Goal: Transaction & Acquisition: Subscribe to service/newsletter

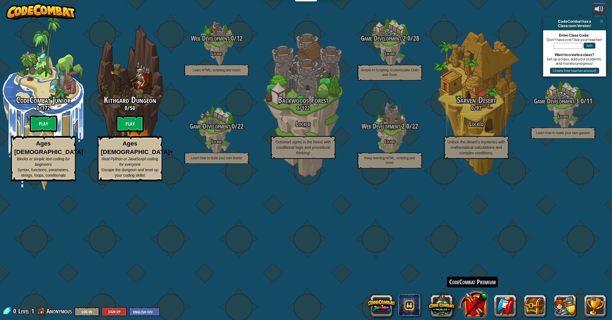
click at [475, 300] on button at bounding box center [472, 304] width 29 height 29
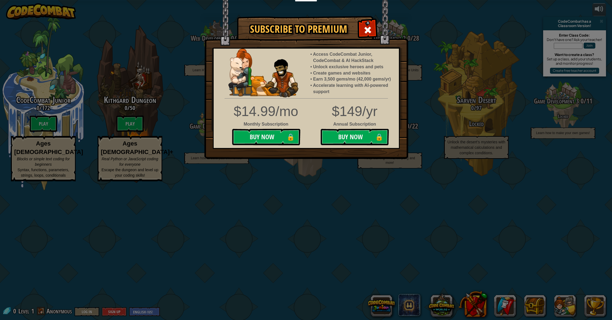
click at [529, 307] on div "Subscribe to Premium Access CodeCombat Junior, CodeCombat & AI HackStack Unlock…" at bounding box center [306, 160] width 612 height 320
click at [355, 134] on button "Buy Now 🔒" at bounding box center [354, 137] width 68 height 16
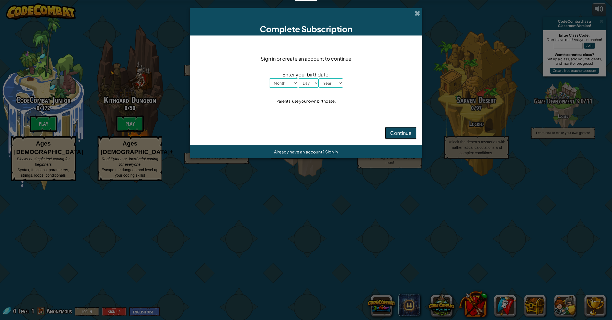
drag, startPoint x: 399, startPoint y: 128, endPoint x: 398, endPoint y: 132, distance: 4.2
click at [398, 129] on button "Continue" at bounding box center [401, 133] width 32 height 13
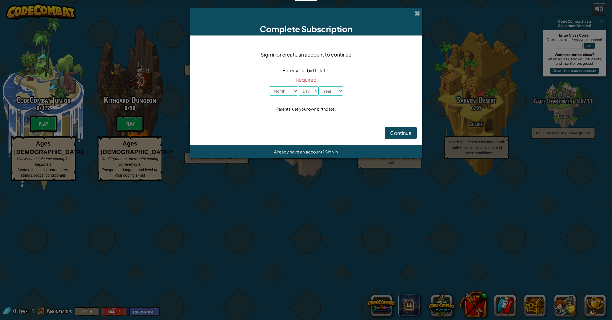
click at [404, 307] on div "Complete Subscription Sign in or create an account to continue Enter your birth…" at bounding box center [306, 160] width 612 height 320
click at [298, 184] on div "Complete Subscription Sign in or create an account to continue Enter your birth…" at bounding box center [306, 160] width 612 height 320
click at [299, 189] on div "Complete Subscription Sign in or create an account to continue Enter your birth…" at bounding box center [306, 160] width 612 height 320
click at [299, 188] on div "Complete Subscription Sign in or create an account to continue Enter your birth…" at bounding box center [306, 160] width 612 height 320
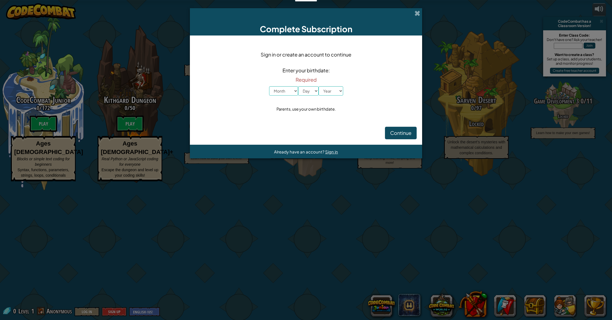
click at [295, 188] on div "Complete Subscription Sign in or create an account to continue Enter your birth…" at bounding box center [306, 160] width 612 height 320
click at [417, 13] on span at bounding box center [417, 13] width 6 height 6
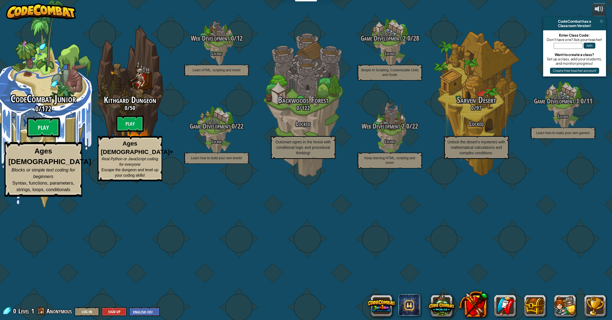
click at [75, 155] on div "CodeCombat Junior 0 / 172 Play Ages [DEMOGRAPHIC_DATA] Blocks or simple text co…" at bounding box center [43, 104] width 104 height 208
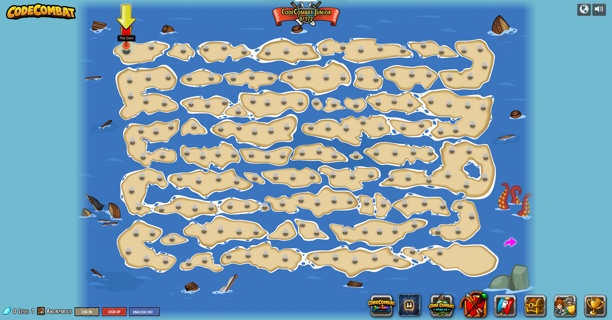
click at [124, 40] on img at bounding box center [126, 31] width 13 height 29
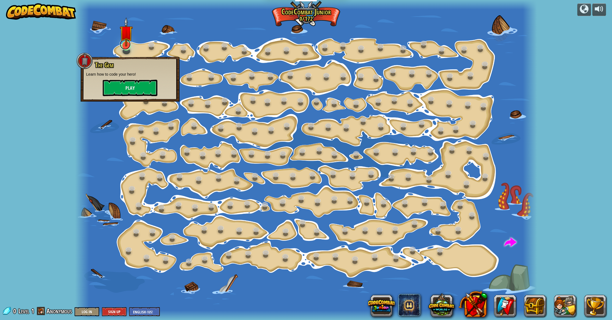
click at [127, 48] on link at bounding box center [125, 44] width 11 height 11
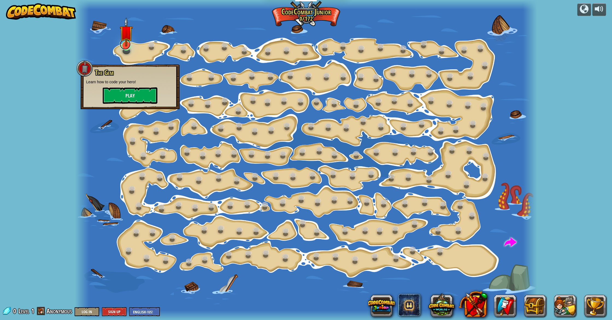
click at [123, 49] on div "Step Change (Locked) Change step arguments. Go Smart (Locked) Now we're really …" at bounding box center [305, 160] width 461 height 320
click at [131, 95] on button "Play" at bounding box center [130, 95] width 55 height 16
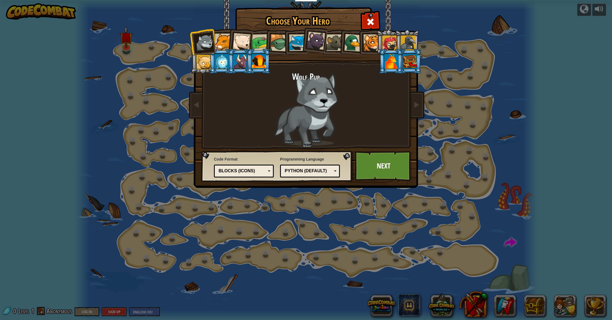
click at [260, 58] on div at bounding box center [259, 61] width 14 height 15
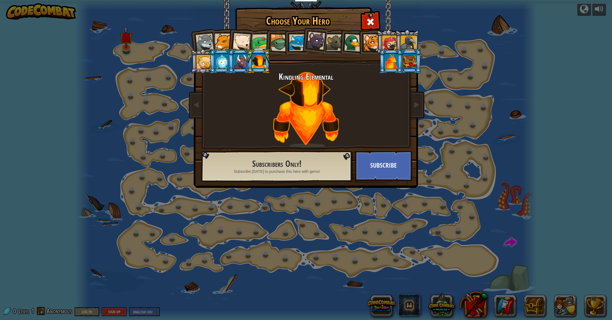
click at [302, 109] on div "Kindling Elemental" at bounding box center [305, 109] width 205 height 75
click at [369, 20] on span at bounding box center [370, 21] width 9 height 9
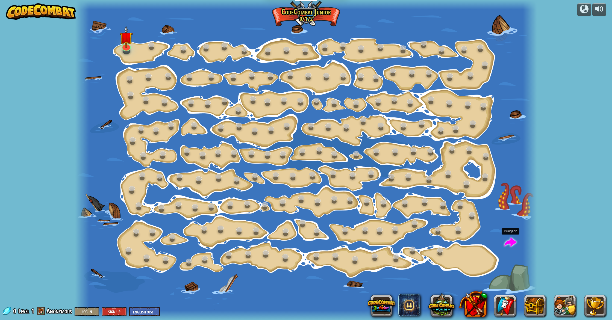
click at [513, 239] on span at bounding box center [510, 243] width 12 height 12
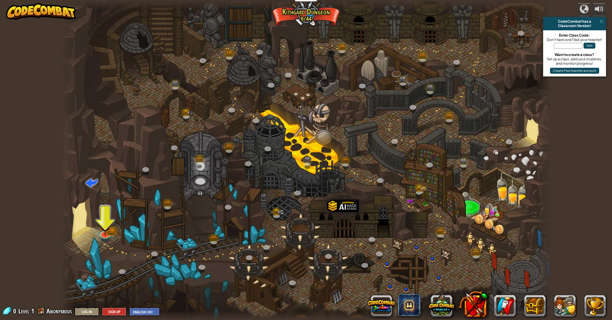
click at [109, 206] on div at bounding box center [306, 160] width 490 height 320
click at [106, 232] on img at bounding box center [105, 218] width 14 height 30
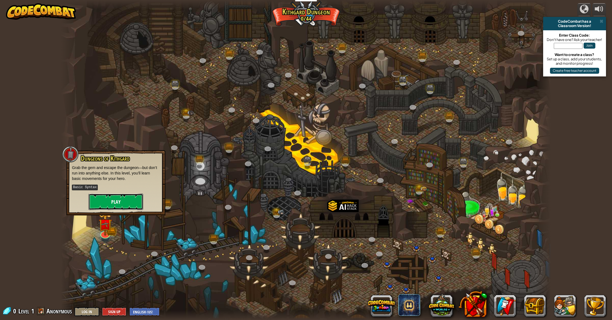
click at [117, 198] on button "Play" at bounding box center [115, 202] width 55 height 16
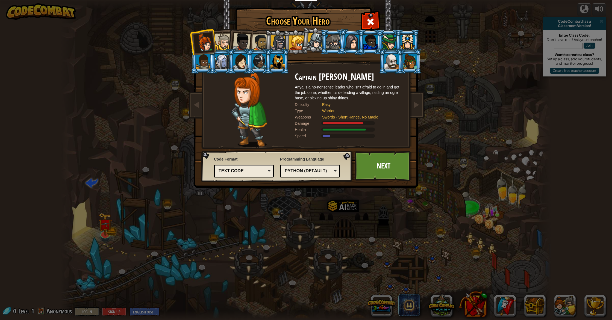
click at [322, 40] on li at bounding box center [332, 41] width 25 height 25
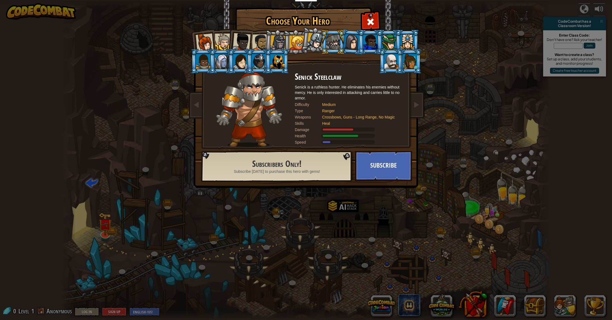
click at [334, 37] on div at bounding box center [333, 42] width 14 height 15
click at [333, 37] on div at bounding box center [333, 42] width 14 height 15
click at [332, 37] on div at bounding box center [333, 42] width 14 height 15
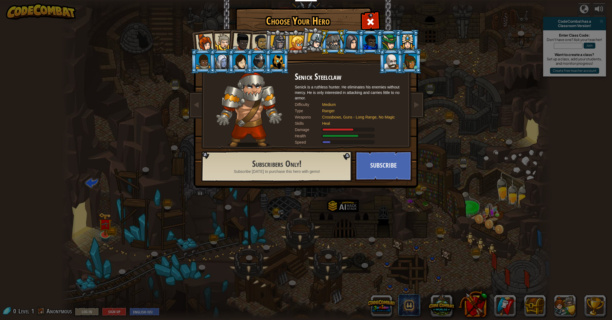
click at [332, 36] on div at bounding box center [333, 42] width 14 height 15
